Goal: Information Seeking & Learning: Learn about a topic

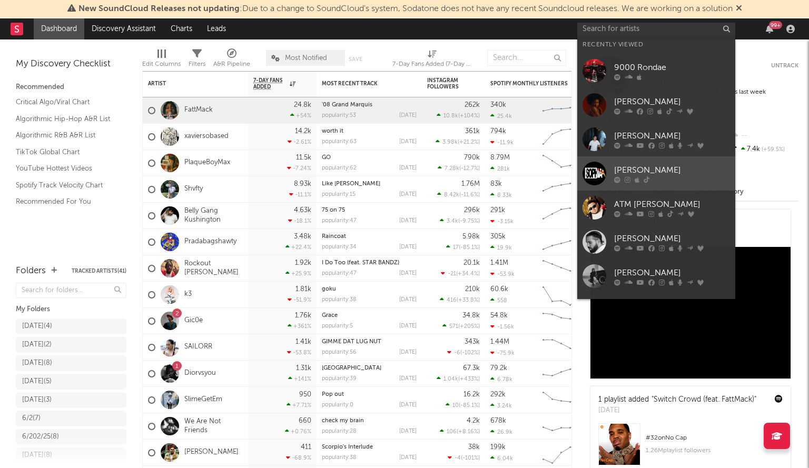
click at [591, 172] on div at bounding box center [595, 174] width 24 height 24
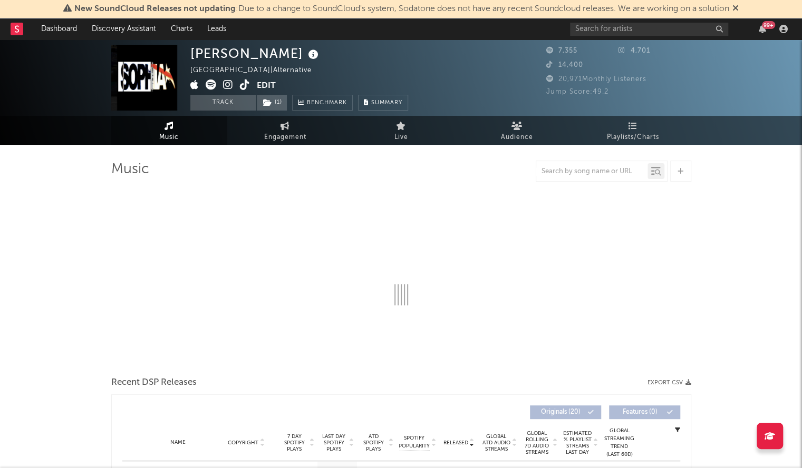
select select "6m"
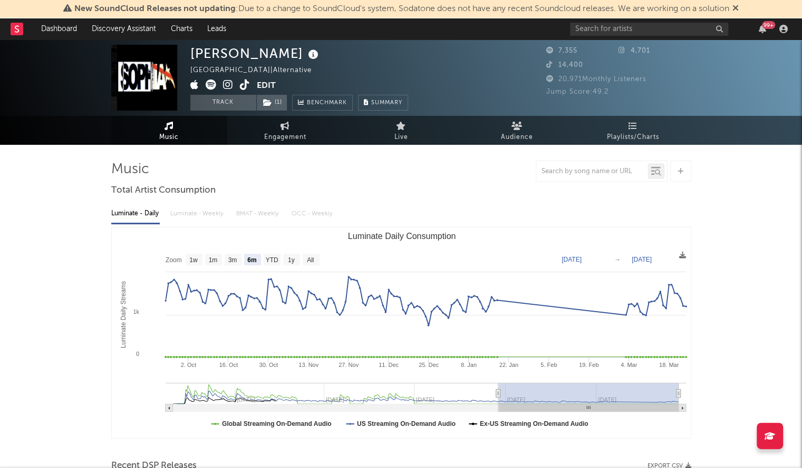
click at [527, 140] on span "Audience" at bounding box center [517, 137] width 32 height 13
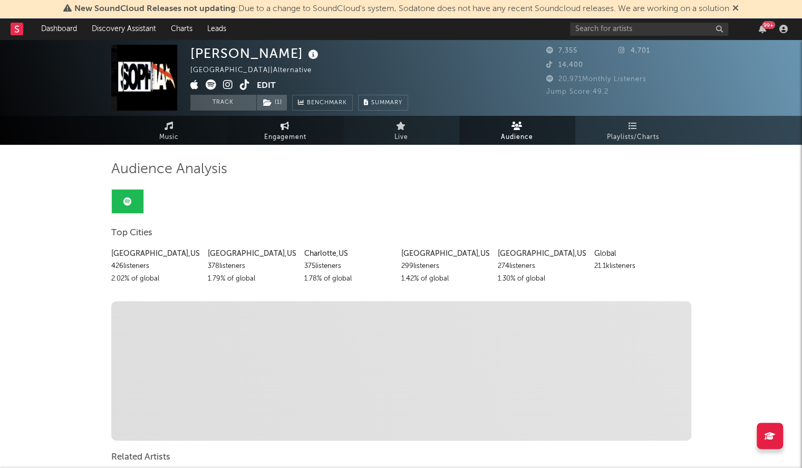
click at [290, 138] on span "Engagement" at bounding box center [285, 137] width 42 height 13
select select "1w"
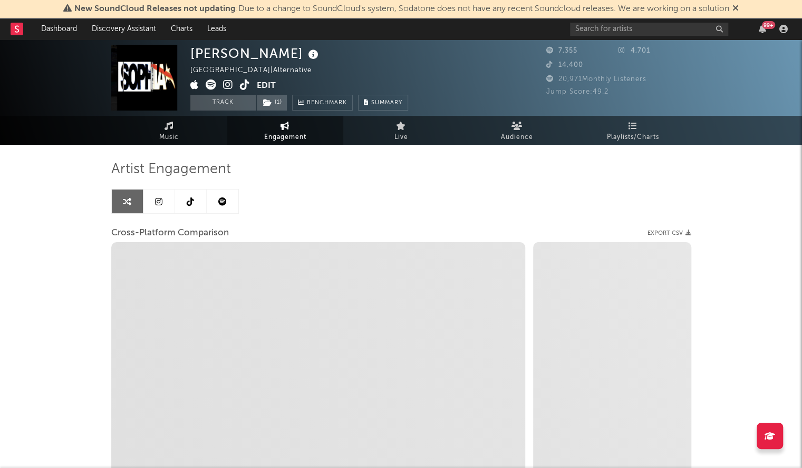
scroll to position [124, 0]
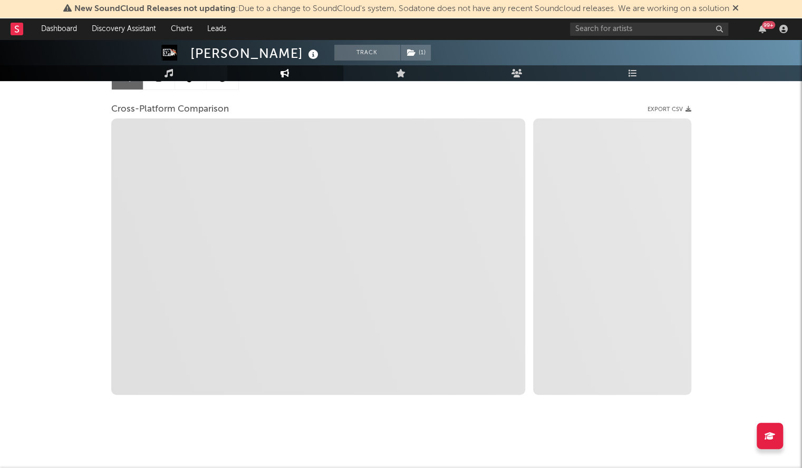
select select "1m"
